Goal: Navigation & Orientation: Find specific page/section

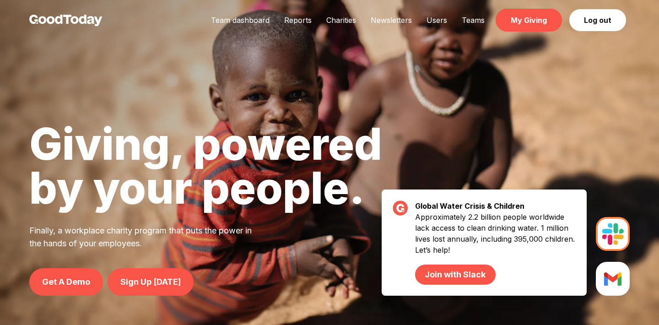
click at [521, 19] on link "My Giving" at bounding box center [529, 20] width 66 height 23
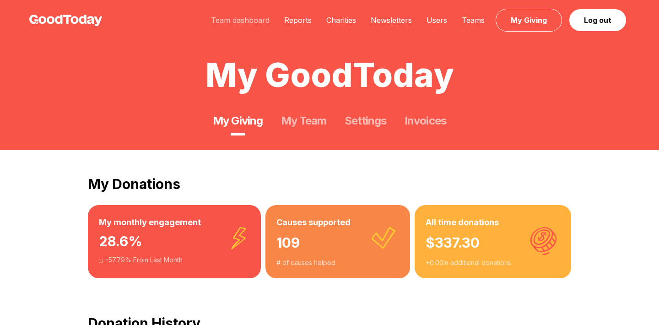
click at [262, 17] on link "Team dashboard" at bounding box center [240, 20] width 73 height 9
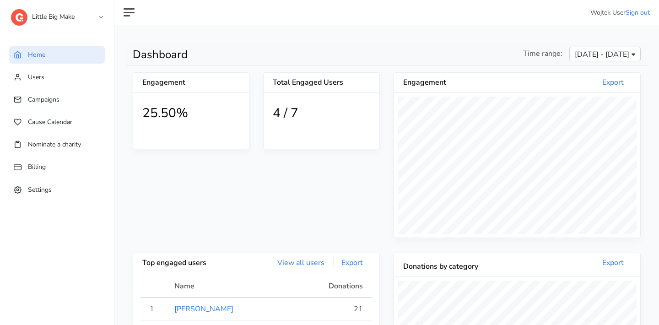
scroll to position [168, 246]
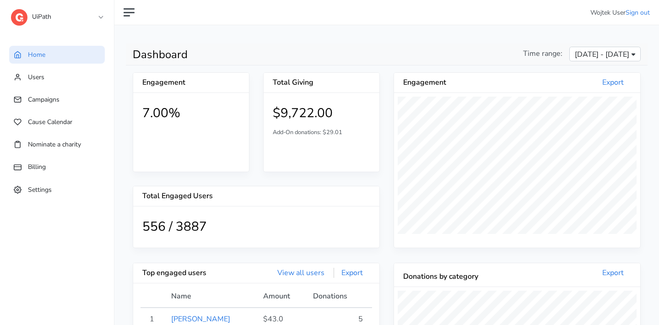
scroll to position [168, 246]
click at [56, 99] on span "Campaigns" at bounding box center [44, 99] width 32 height 9
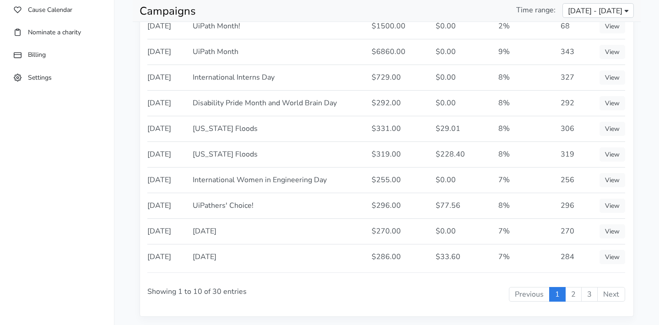
scroll to position [113, 0]
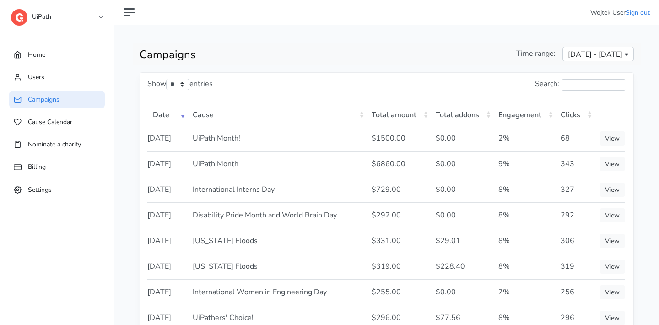
scroll to position [113, 0]
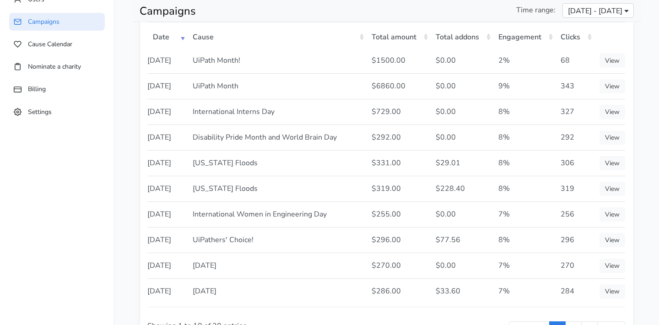
scroll to position [147, 0]
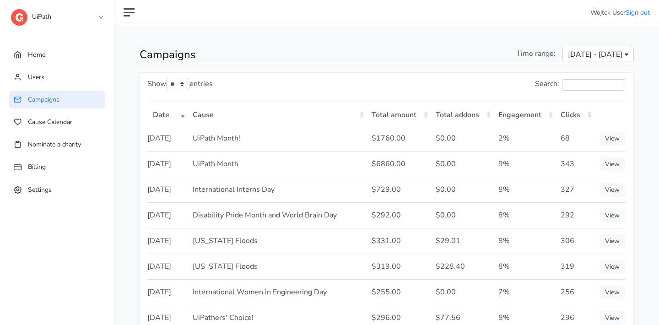
scroll to position [147, 0]
